Goal: Transaction & Acquisition: Purchase product/service

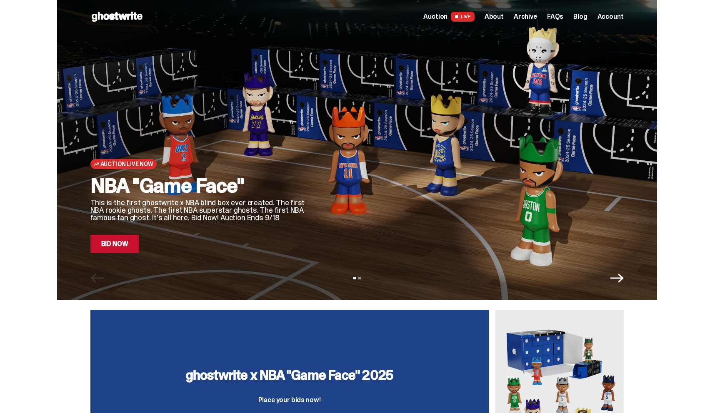
click at [501, 16] on span "About" at bounding box center [493, 16] width 19 height 7
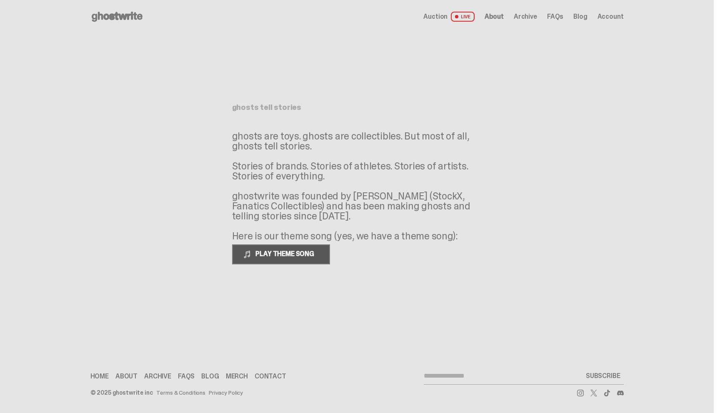
click at [265, 254] on span "PLAY THEME SONG" at bounding box center [285, 253] width 67 height 9
click at [248, 251] on span at bounding box center [247, 254] width 8 height 8
click at [470, 15] on span "LIVE" at bounding box center [463, 17] width 24 height 10
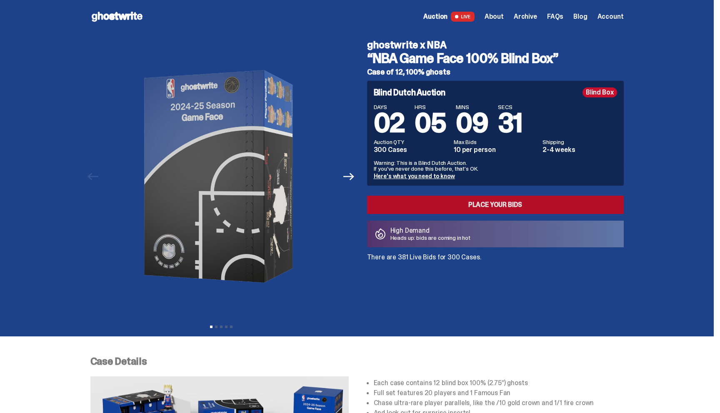
click at [486, 200] on link "Place your Bids" at bounding box center [495, 205] width 257 height 18
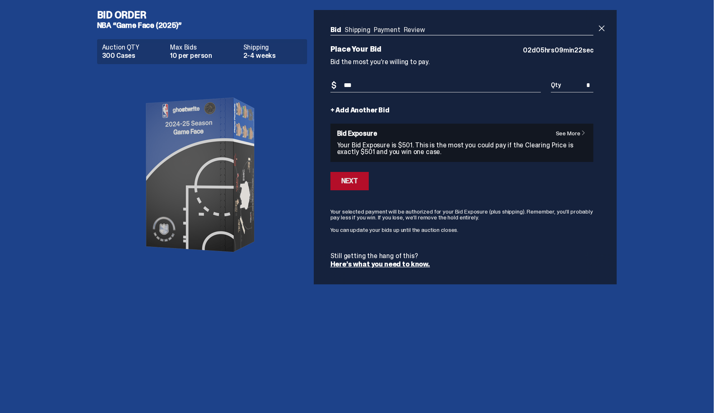
type input "***"
click at [358, 180] on div "Next" at bounding box center [349, 181] width 17 height 7
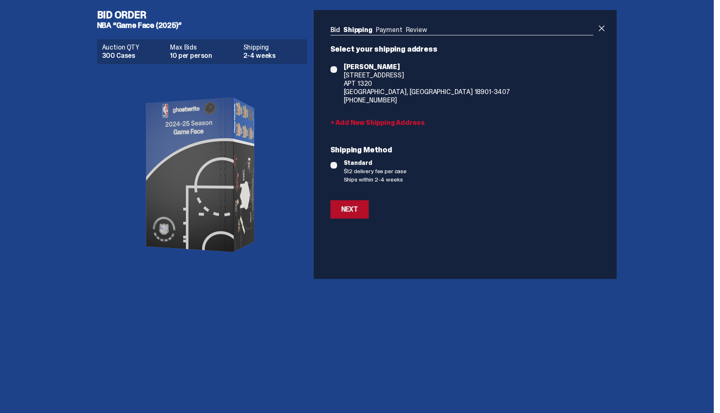
click at [351, 206] on div "Next" at bounding box center [349, 209] width 17 height 7
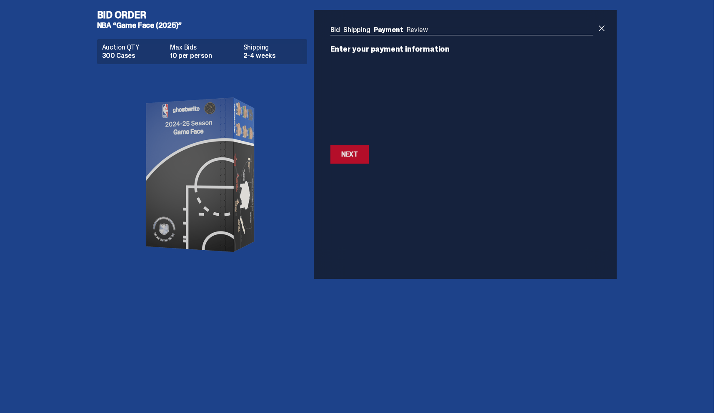
click at [334, 153] on button "Next Next" at bounding box center [349, 154] width 38 height 18
click at [367, 128] on button "Next Next" at bounding box center [349, 131] width 38 height 18
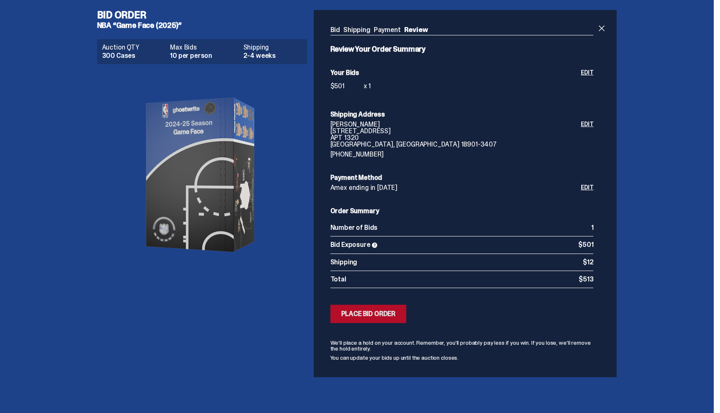
click at [374, 316] on div "Place Bid Order" at bounding box center [368, 314] width 55 height 7
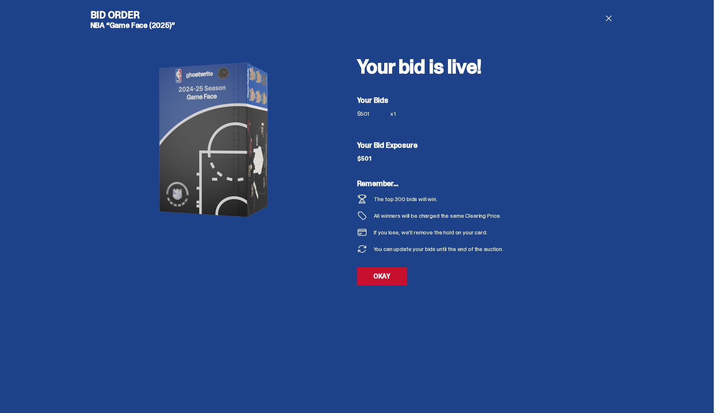
click at [399, 266] on div "Your bid is live! Your Bids $501 x 1 Your Bid Exposure $501 Remember... The top…" at bounding box center [490, 156] width 267 height 292
click at [394, 272] on link "OKAY" at bounding box center [382, 276] width 50 height 18
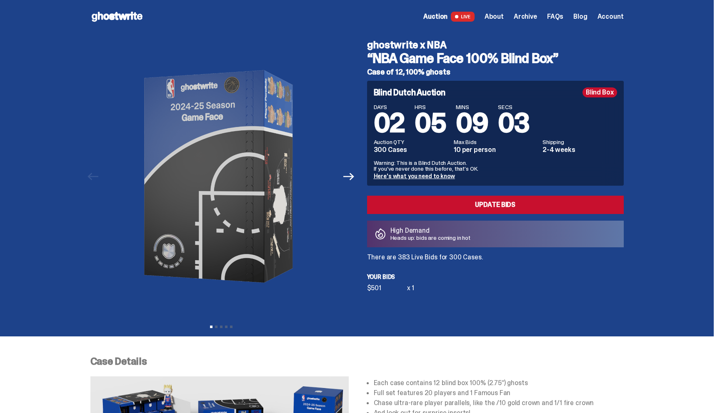
click at [556, 15] on span "FAQs" at bounding box center [555, 16] width 16 height 7
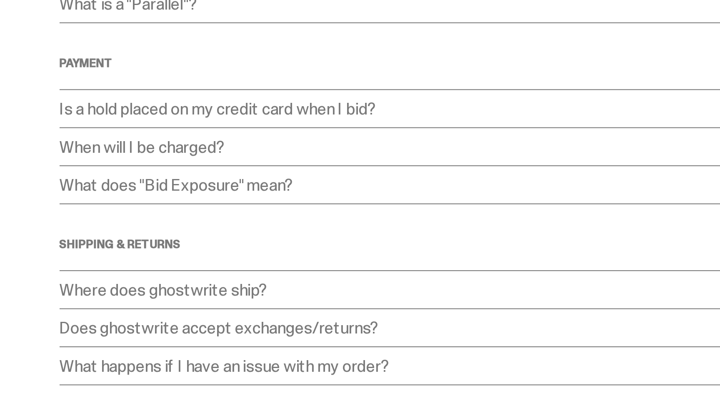
scroll to position [127, 0]
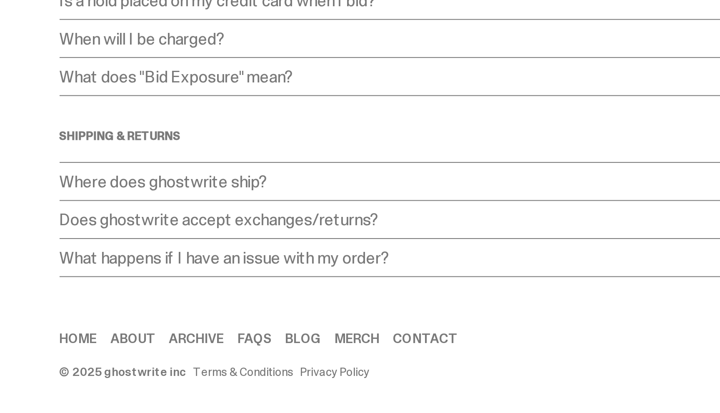
click at [143, 318] on p "Does ghostwrite accept exchanges/returns?" at bounding box center [352, 318] width 525 height 8
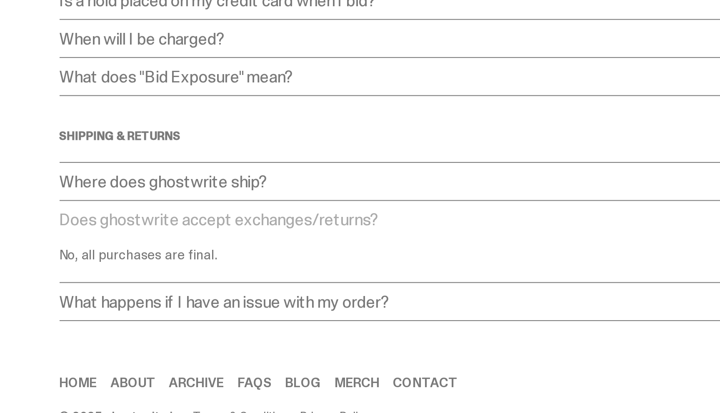
click at [143, 318] on p "Does ghostwrite accept exchanges/returns?" at bounding box center [352, 318] width 525 height 8
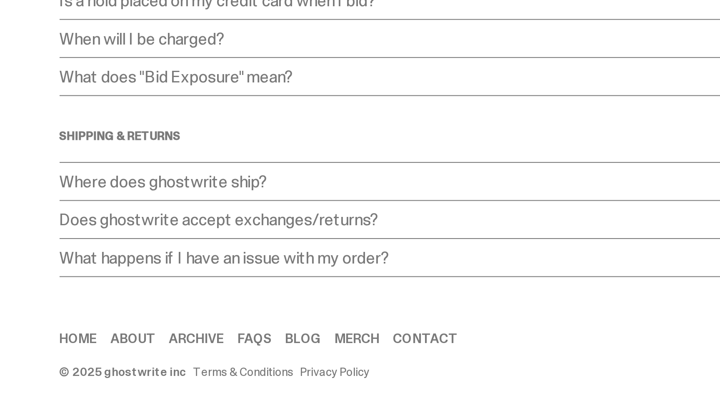
click at [145, 335] on p "What happens if I have an issue with my order?" at bounding box center [352, 336] width 525 height 8
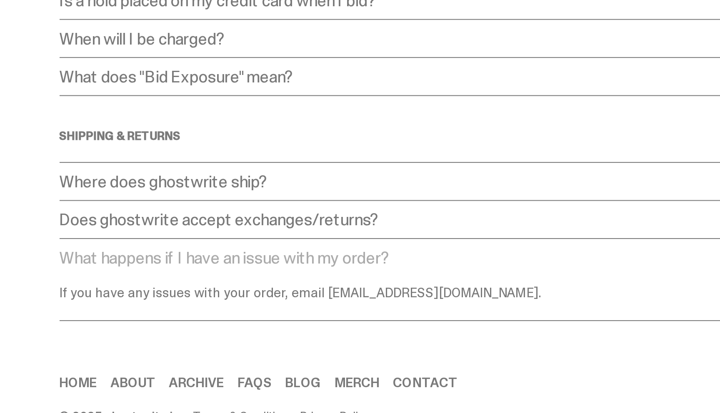
click at [145, 335] on p "What happens if I have an issue with my order?" at bounding box center [352, 336] width 525 height 8
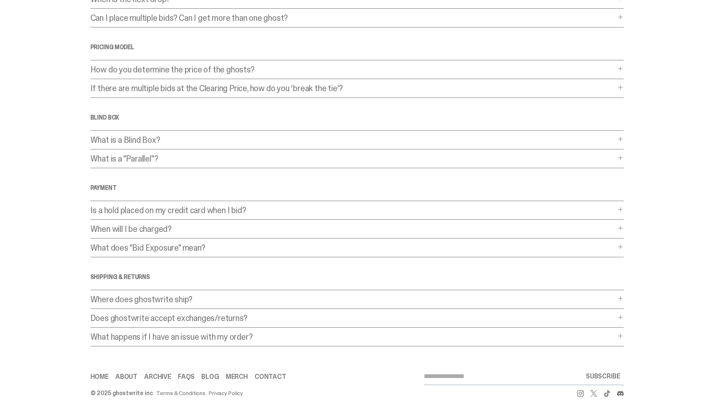
scroll to position [0, 0]
